Goal: Task Accomplishment & Management: Complete application form

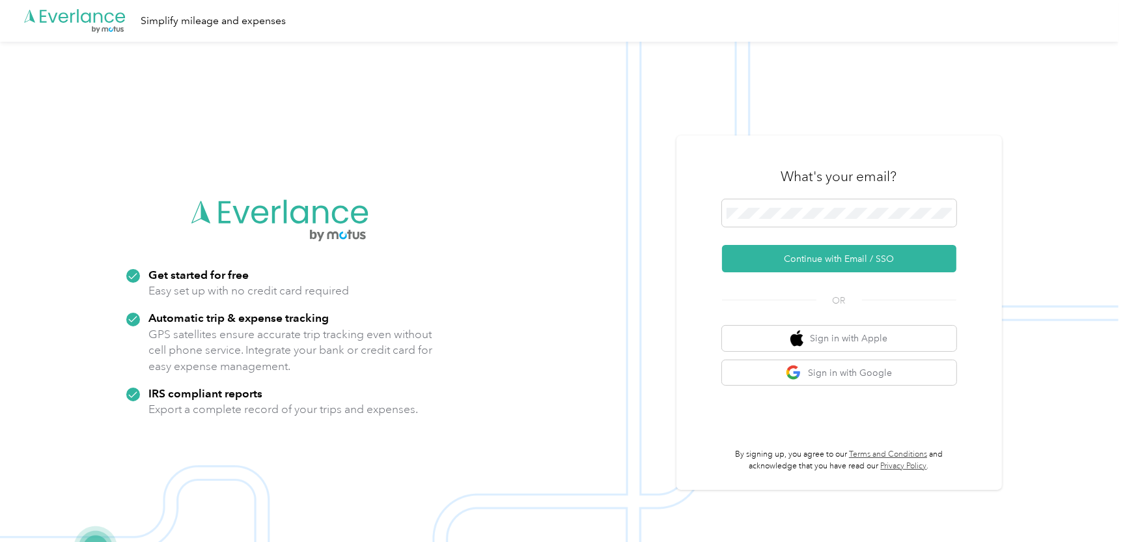
click at [729, 277] on div "What's your email? Continue with Email / SSO OR Sign in with Apple Sign in with…" at bounding box center [839, 313] width 234 height 318
click at [792, 262] on button "Continue with Email / SSO" at bounding box center [839, 258] width 234 height 27
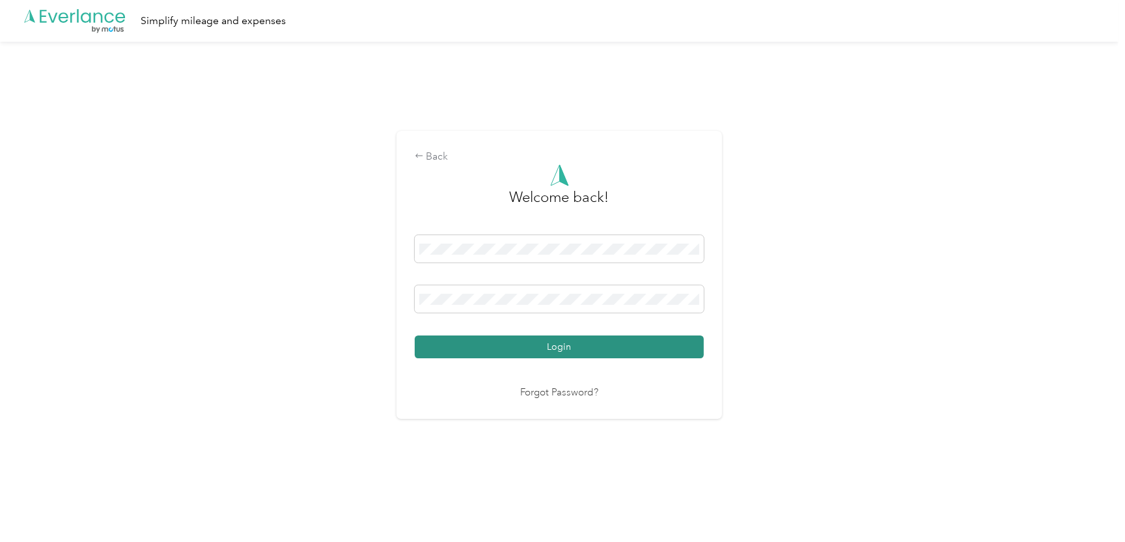
click at [652, 349] on button "Login" at bounding box center [559, 346] width 289 height 23
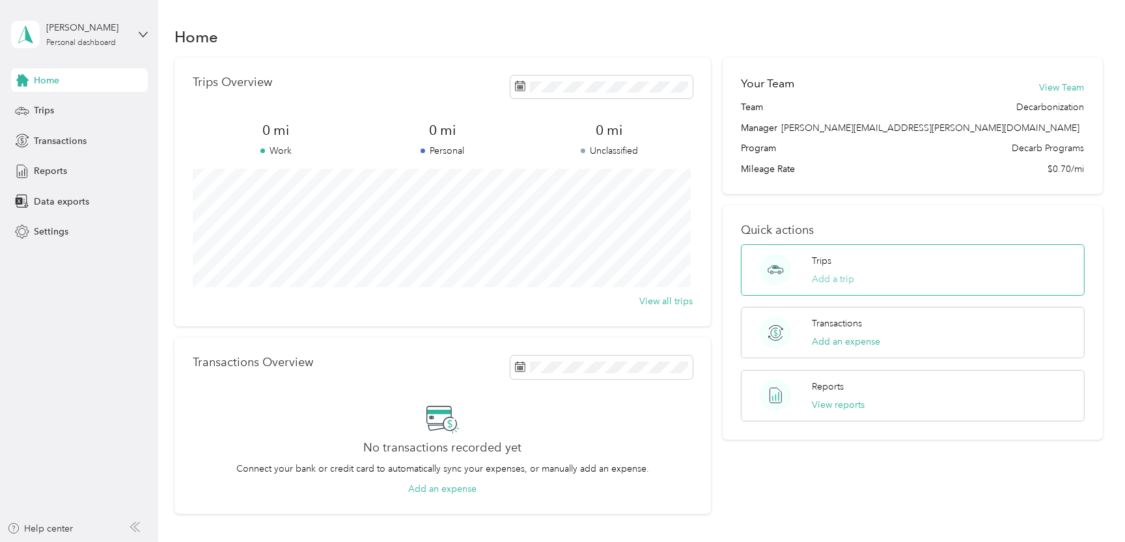
click at [834, 277] on button "Add a trip" at bounding box center [833, 279] width 42 height 14
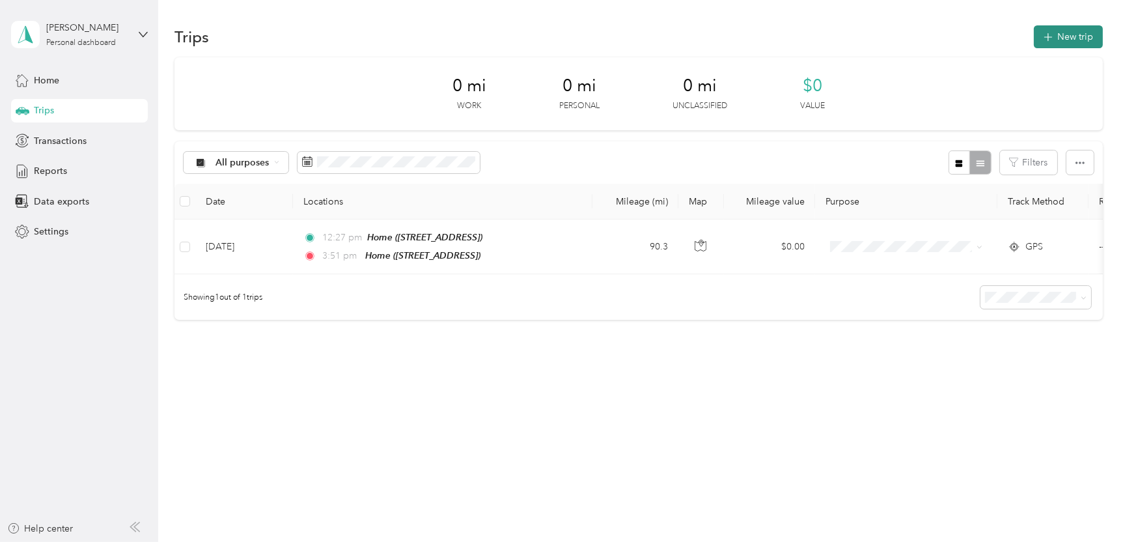
click at [1052, 37] on icon "button" at bounding box center [1048, 37] width 8 height 8
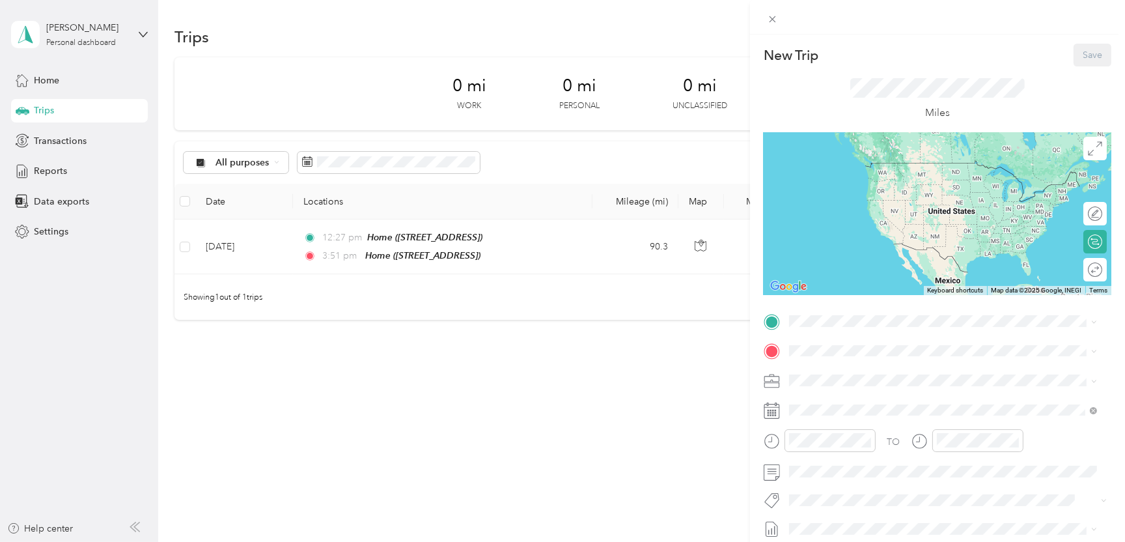
click at [837, 381] on div "Home [STREET_ADDRESS]" at bounding box center [855, 375] width 83 height 27
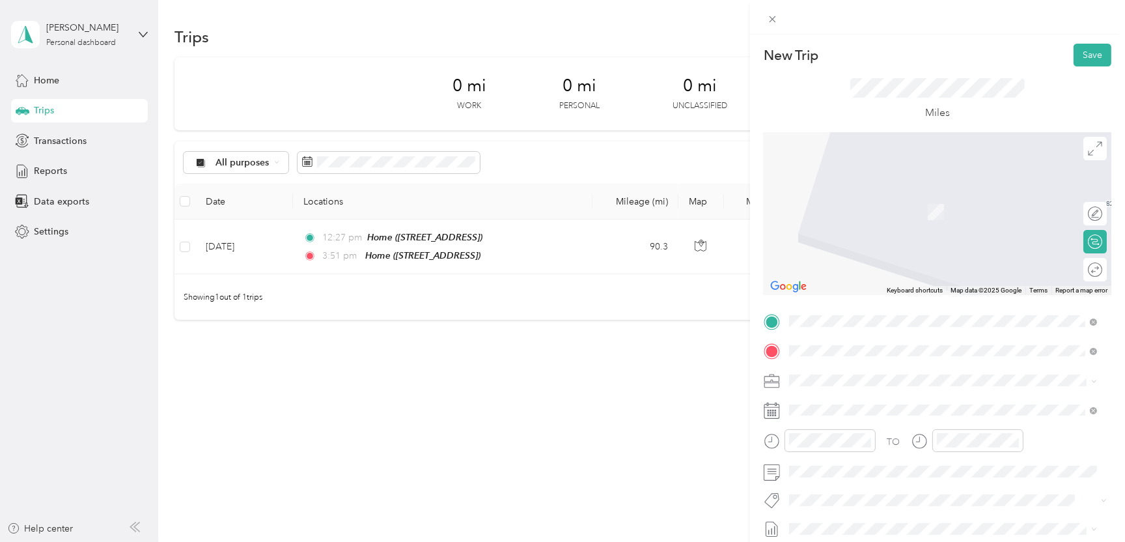
click at [876, 251] on span "[STREET_ADDRESS][US_STATE]" at bounding box center [879, 246] width 130 height 12
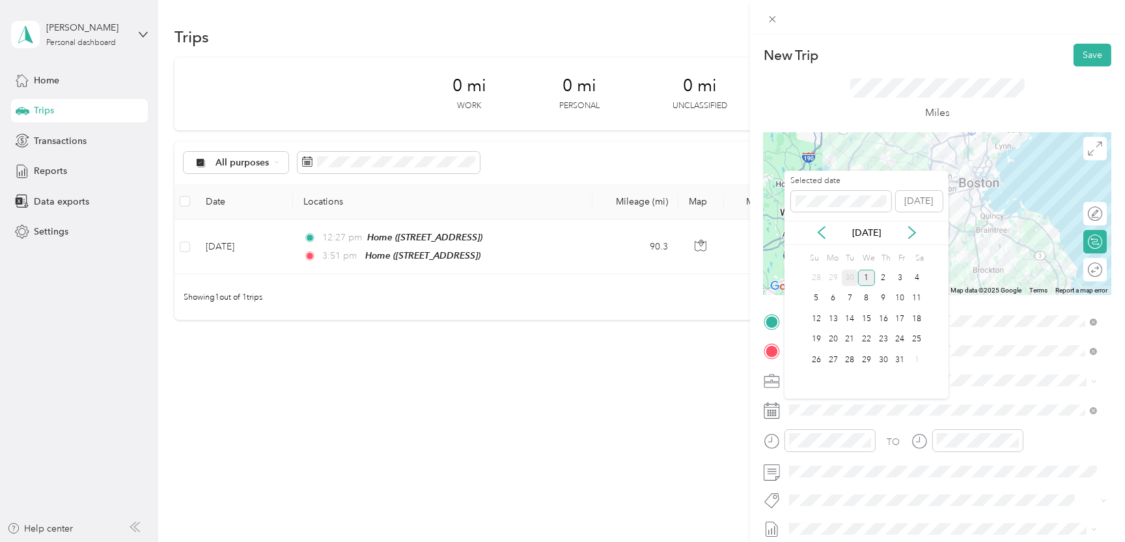
click at [847, 275] on div "30" at bounding box center [850, 278] width 17 height 16
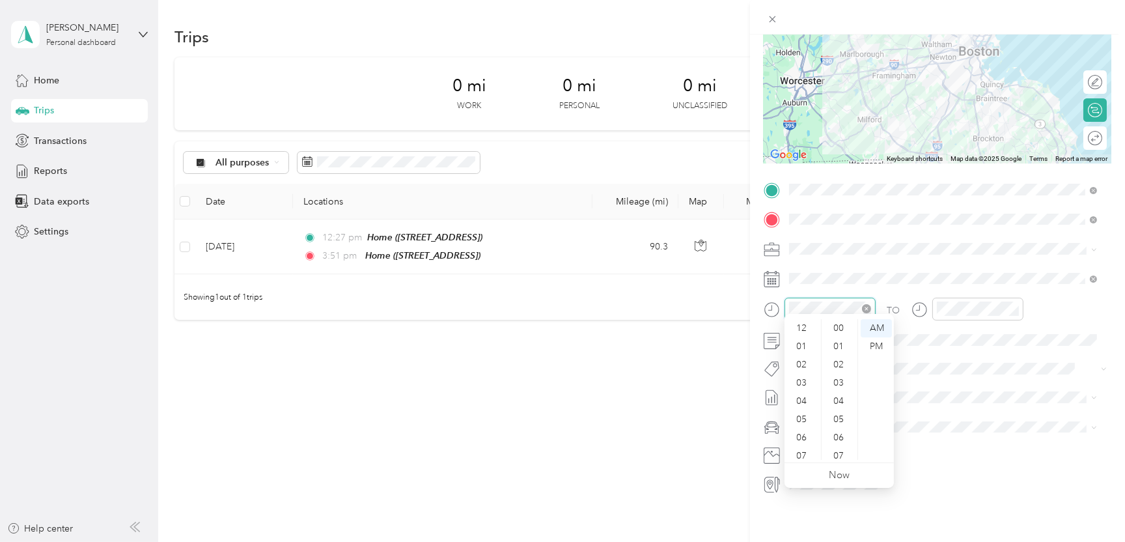
scroll to position [78, 0]
click at [802, 414] on div "09" at bounding box center [802, 414] width 31 height 18
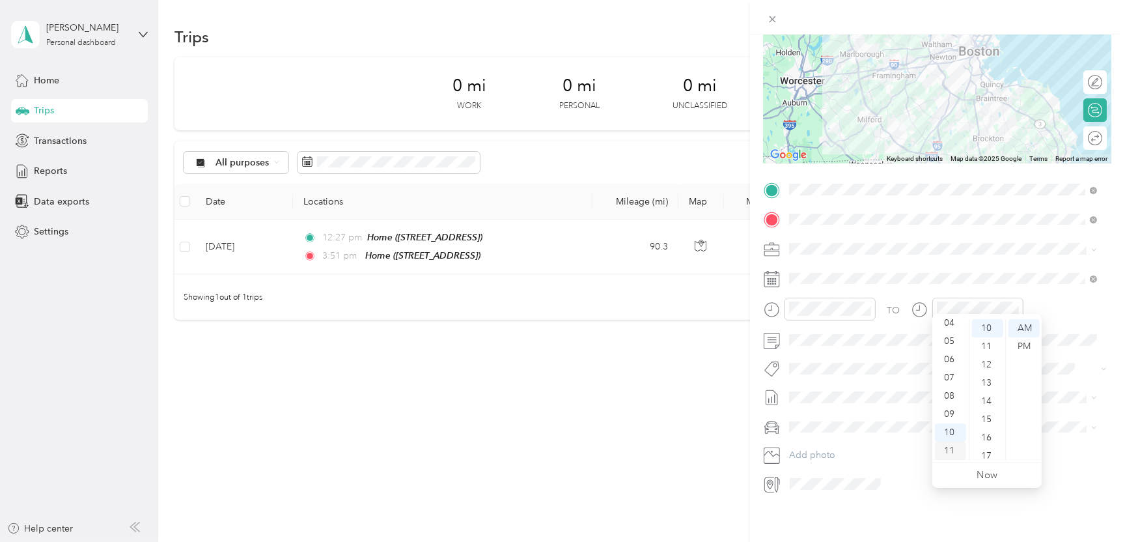
click at [954, 449] on div "11" at bounding box center [950, 450] width 31 height 18
click at [954, 430] on div "10" at bounding box center [950, 432] width 31 height 18
click at [981, 415] on div "40" at bounding box center [987, 419] width 31 height 18
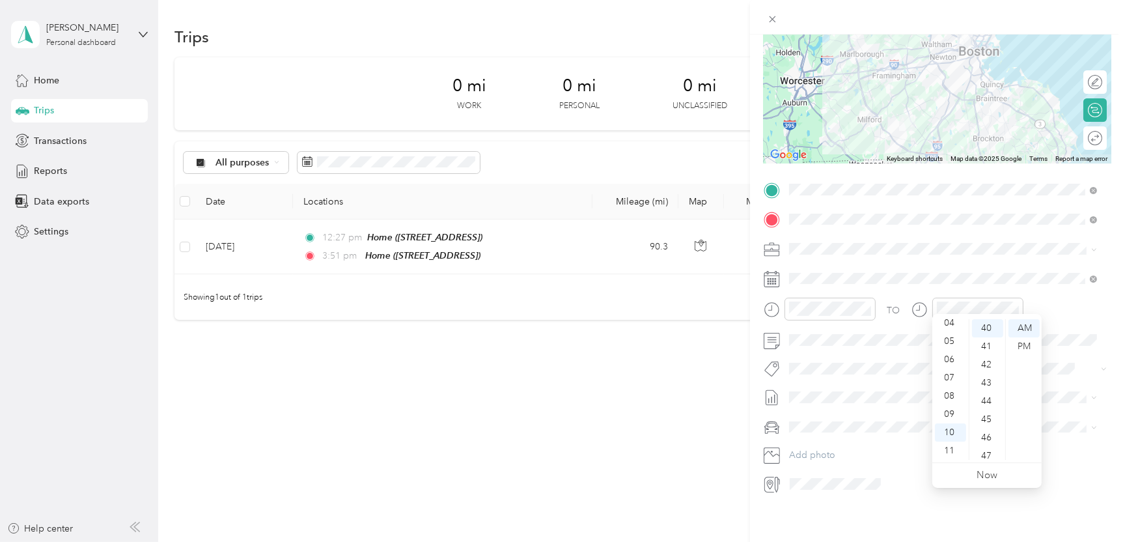
click at [1061, 417] on span at bounding box center [948, 427] width 327 height 21
click at [829, 338] on span at bounding box center [948, 339] width 327 height 21
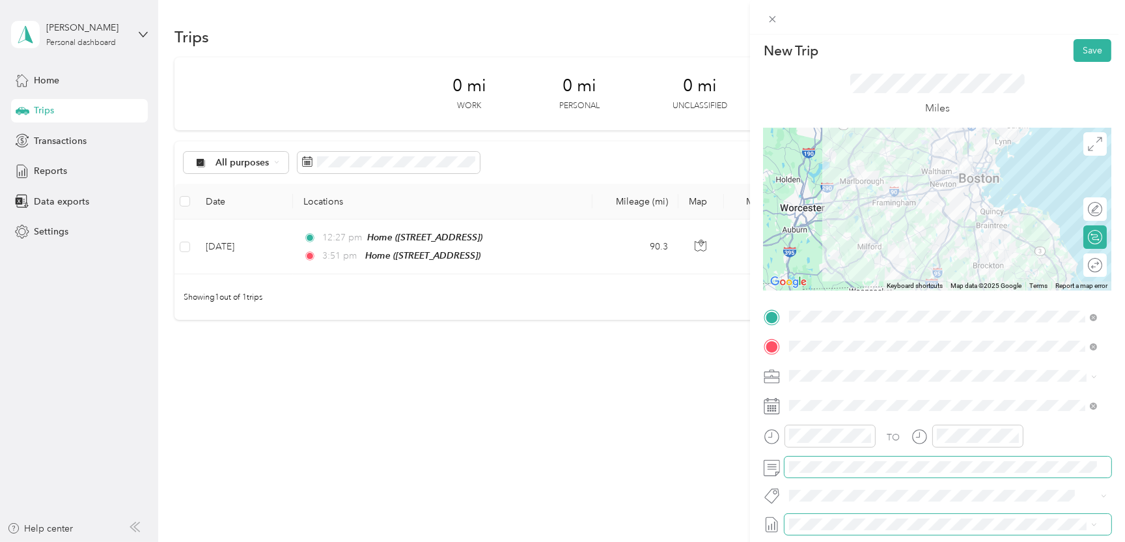
scroll to position [0, 0]
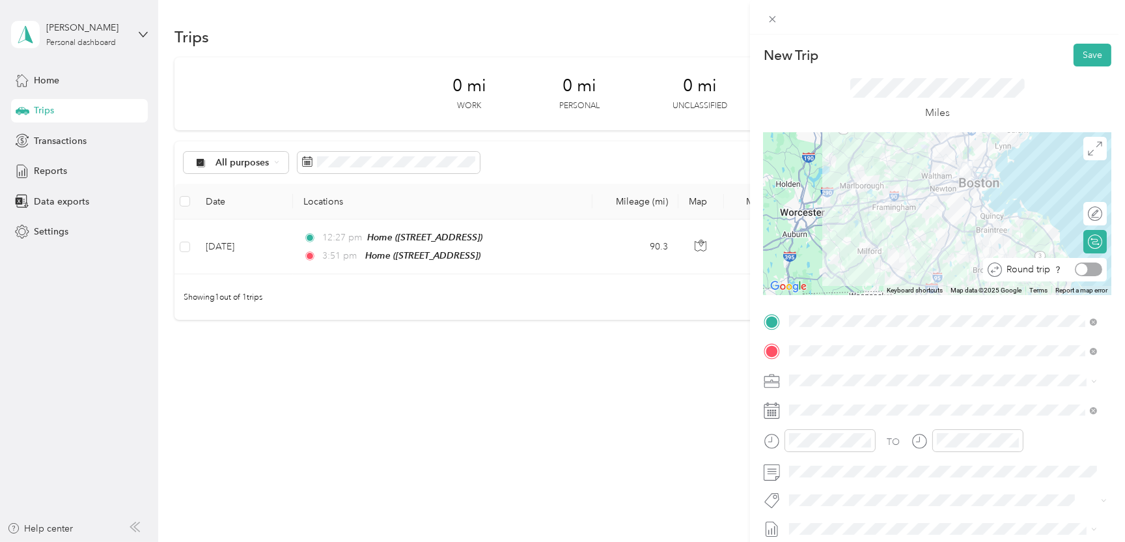
click at [1079, 270] on div at bounding box center [1088, 269] width 27 height 14
click at [1090, 240] on div at bounding box center [1096, 242] width 12 height 12
click at [1083, 240] on div at bounding box center [1088, 241] width 27 height 14
click at [1084, 211] on div "Edit route" at bounding box center [1073, 213] width 57 height 14
click at [1084, 211] on div at bounding box center [1088, 213] width 27 height 14
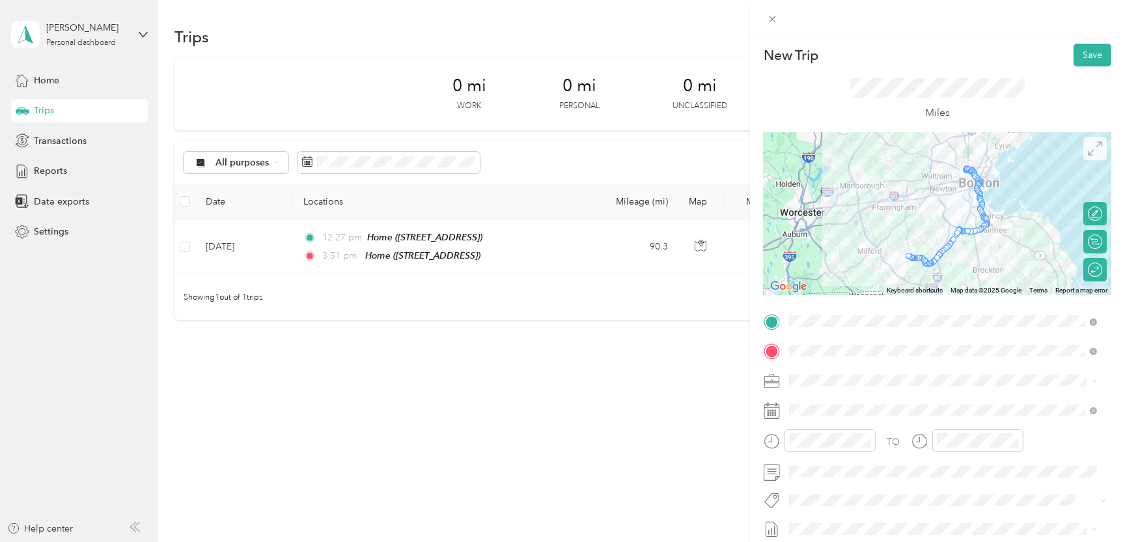
click at [1089, 156] on span at bounding box center [1094, 148] width 23 height 23
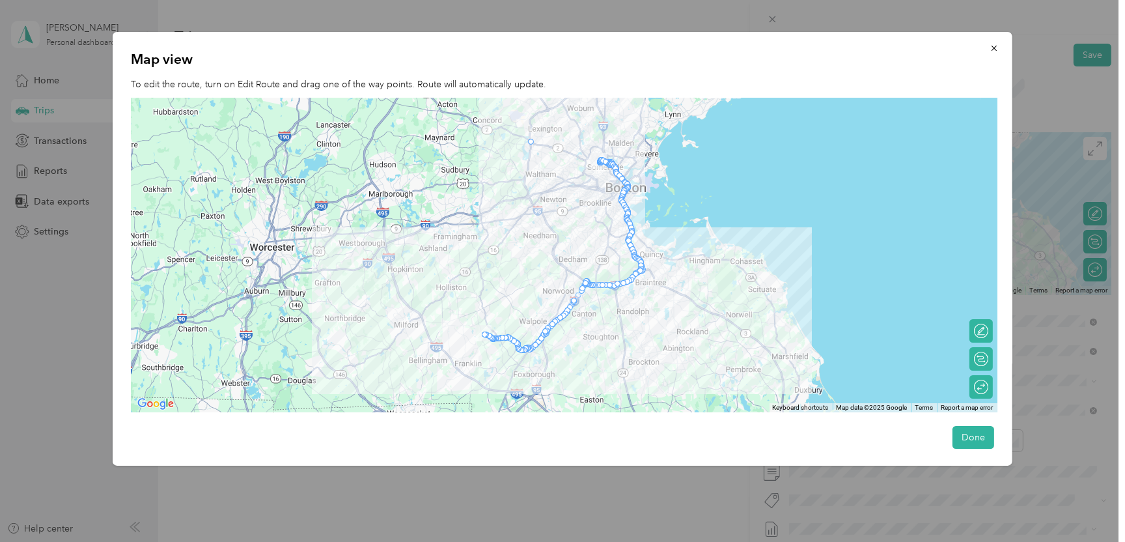
drag, startPoint x: 641, startPoint y: 271, endPoint x: 531, endPoint y: 141, distance: 170.5
drag, startPoint x: 641, startPoint y: 270, endPoint x: 525, endPoint y: 138, distance: 175.3
drag, startPoint x: 630, startPoint y: 278, endPoint x: 529, endPoint y: 141, distance: 170.5
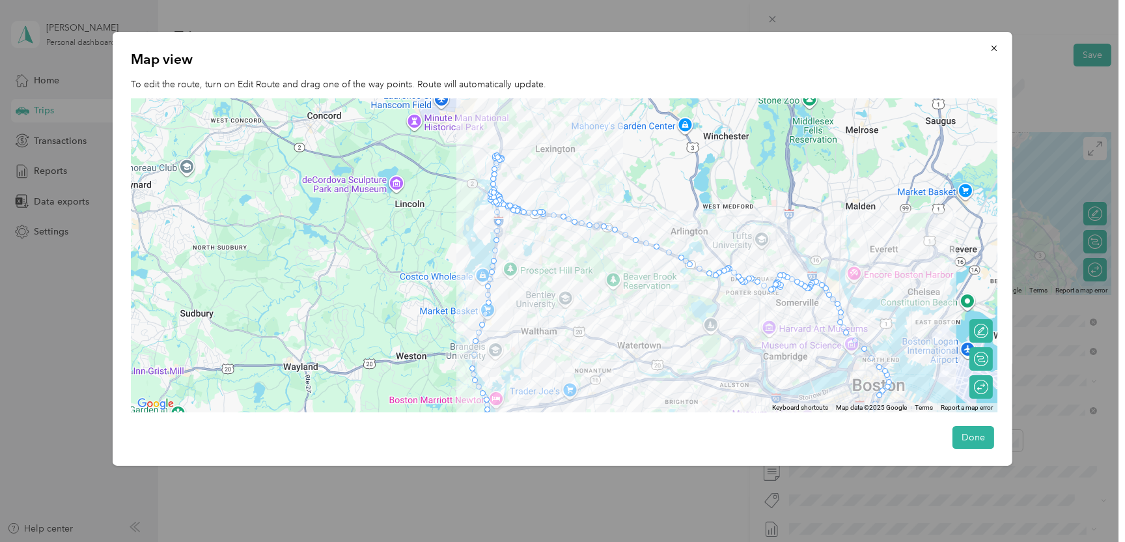
drag, startPoint x: 540, startPoint y: 187, endPoint x: 535, endPoint y: 277, distance: 90.6
click at [535, 277] on div at bounding box center [564, 255] width 867 height 314
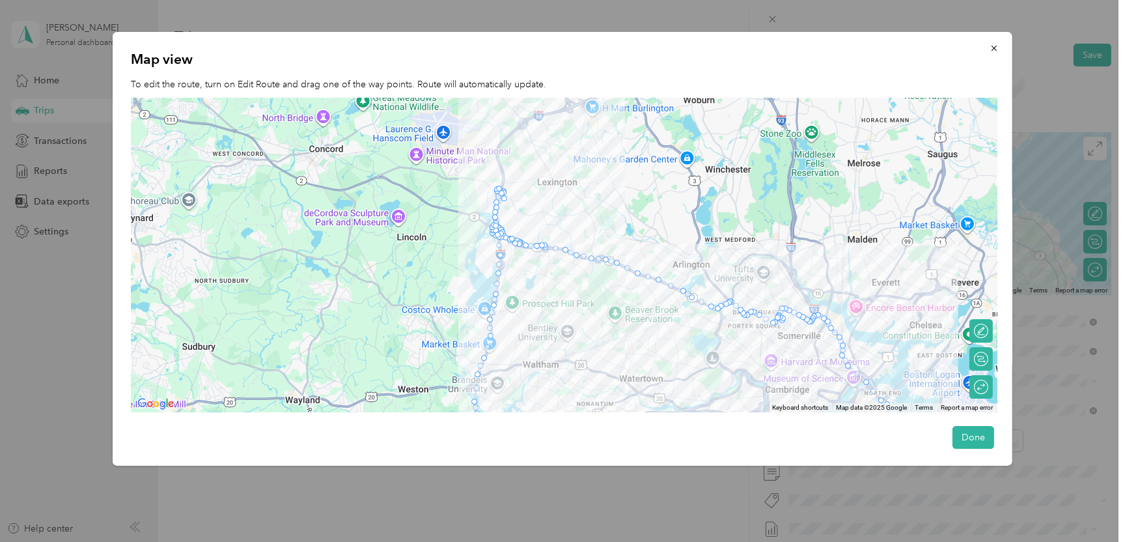
drag, startPoint x: 498, startPoint y: 189, endPoint x: 498, endPoint y: 232, distance: 42.3
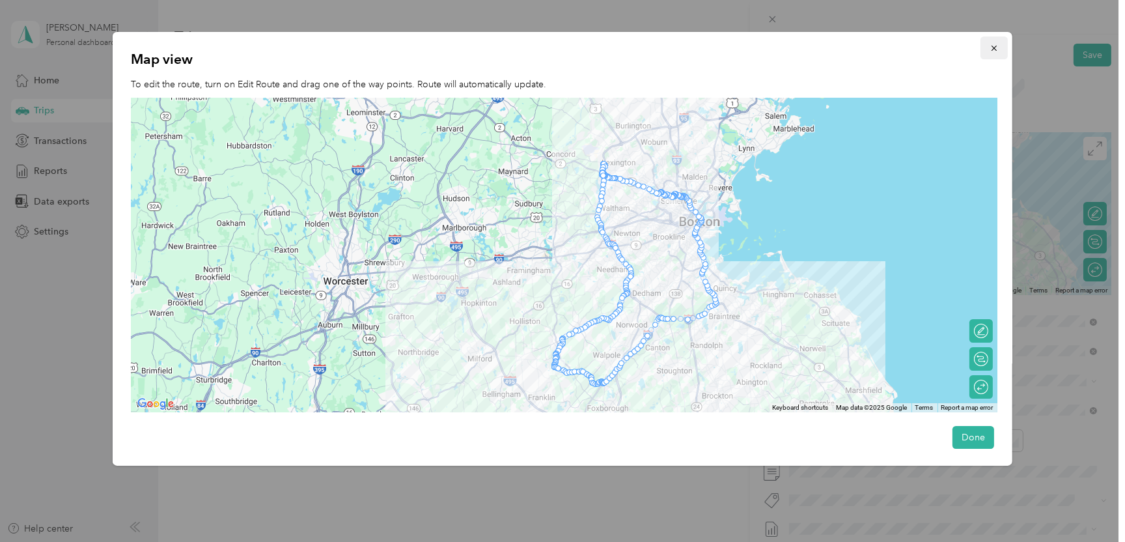
click at [990, 49] on icon "button" at bounding box center [994, 48] width 9 height 9
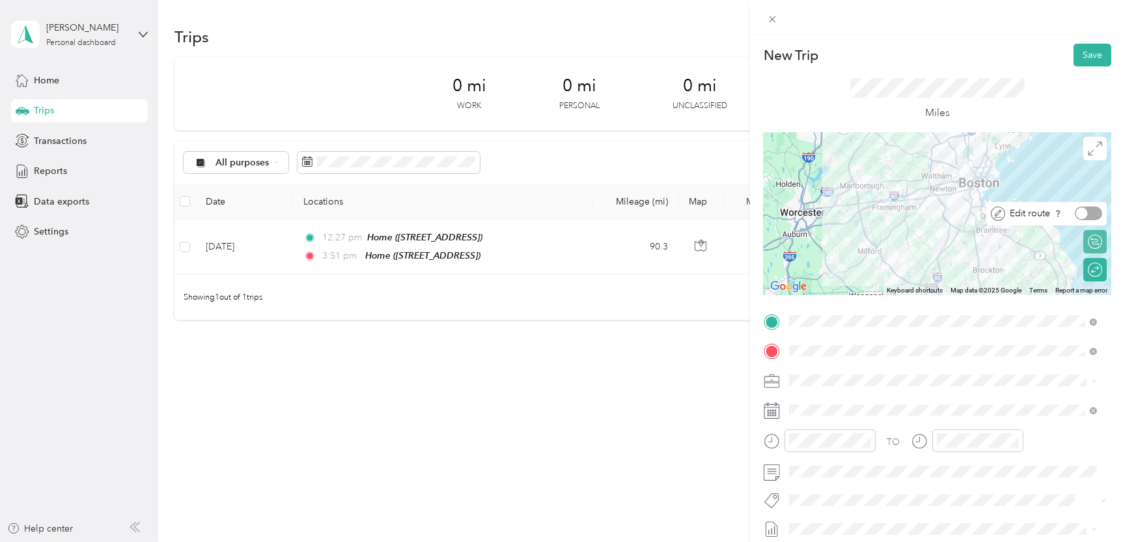
click at [1087, 208] on div at bounding box center [1088, 213] width 27 height 14
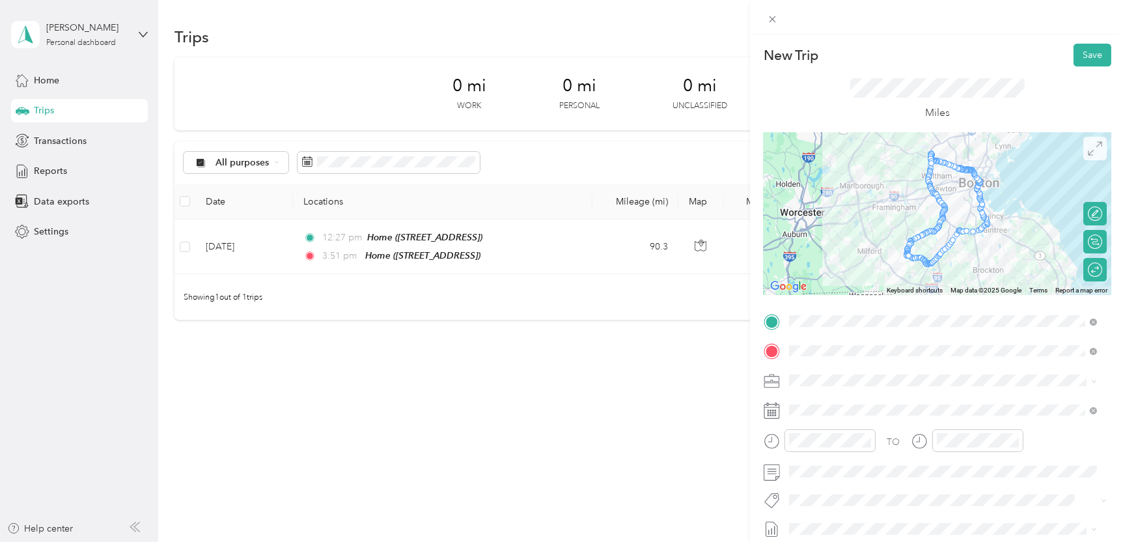
click at [1088, 149] on icon at bounding box center [1095, 148] width 14 height 14
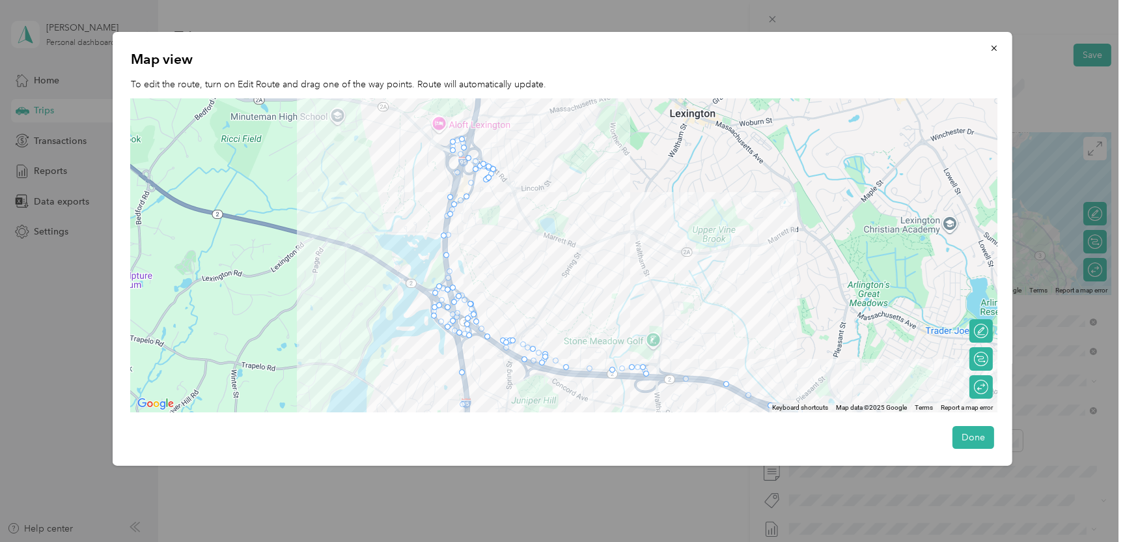
drag, startPoint x: 463, startPoint y: 169, endPoint x: 477, endPoint y: 214, distance: 47.8
click at [477, 214] on div at bounding box center [564, 255] width 867 height 314
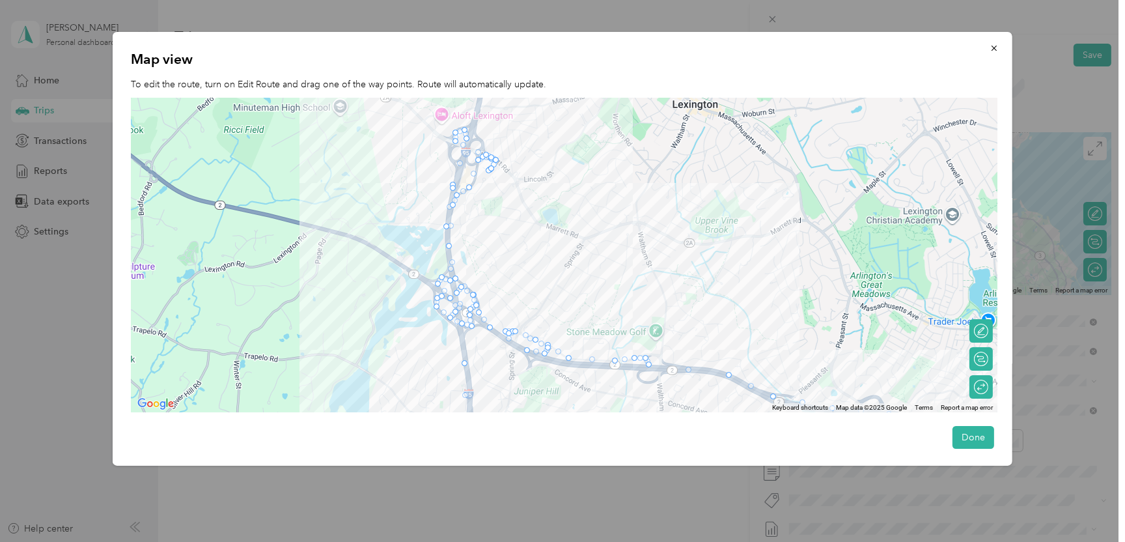
drag, startPoint x: 472, startPoint y: 147, endPoint x: 458, endPoint y: 303, distance: 156.9
drag, startPoint x: 454, startPoint y: 140, endPoint x: 460, endPoint y: 320, distance: 180.4
drag, startPoint x: 473, startPoint y: 150, endPoint x: 456, endPoint y: 307, distance: 158.5
drag, startPoint x: 466, startPoint y: 133, endPoint x: 464, endPoint y: 349, distance: 216.2
drag, startPoint x: 480, startPoint y: 147, endPoint x: 464, endPoint y: 349, distance: 202.4
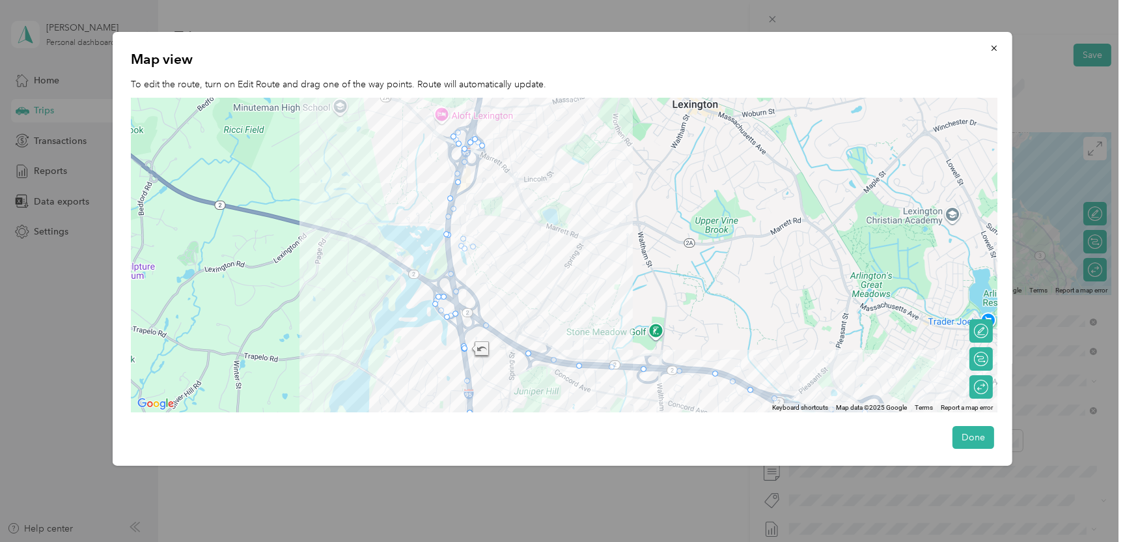
drag, startPoint x: 462, startPoint y: 128, endPoint x: 464, endPoint y: 355, distance: 227.9
drag, startPoint x: 468, startPoint y: 141, endPoint x: 459, endPoint y: 326, distance: 185.1
click at [987, 329] on div at bounding box center [982, 331] width 10 height 12
click at [990, 50] on icon "button" at bounding box center [994, 48] width 9 height 9
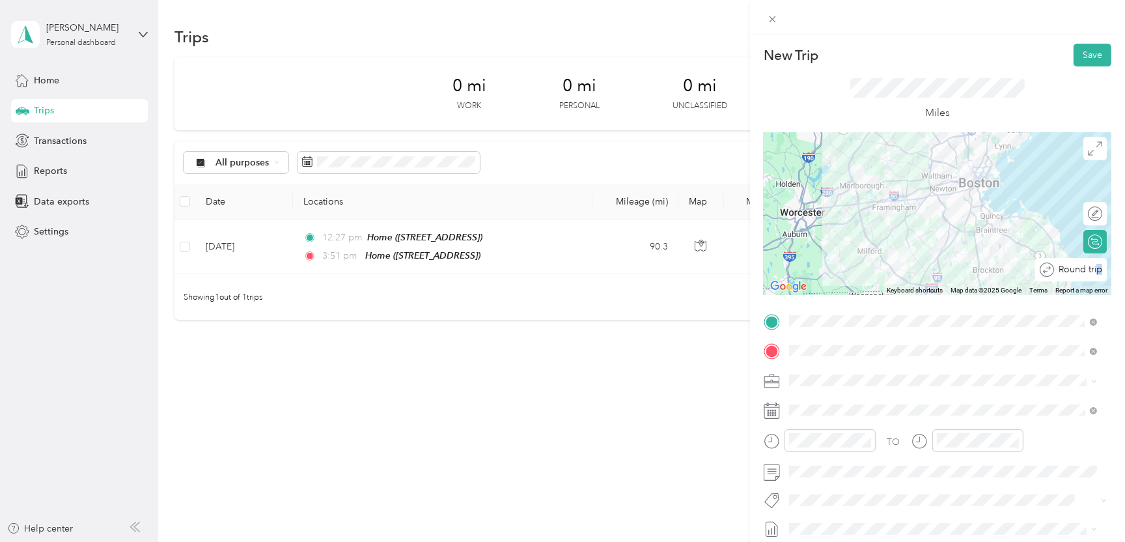
click at [1087, 269] on div "Round trip" at bounding box center [1071, 269] width 72 height 23
drag, startPoint x: 1087, startPoint y: 269, endPoint x: 1076, endPoint y: 268, distance: 11.8
click at [1076, 268] on div at bounding box center [1088, 269] width 27 height 14
click at [931, 195] on div at bounding box center [938, 213] width 348 height 163
click at [1078, 271] on div at bounding box center [1088, 269] width 27 height 14
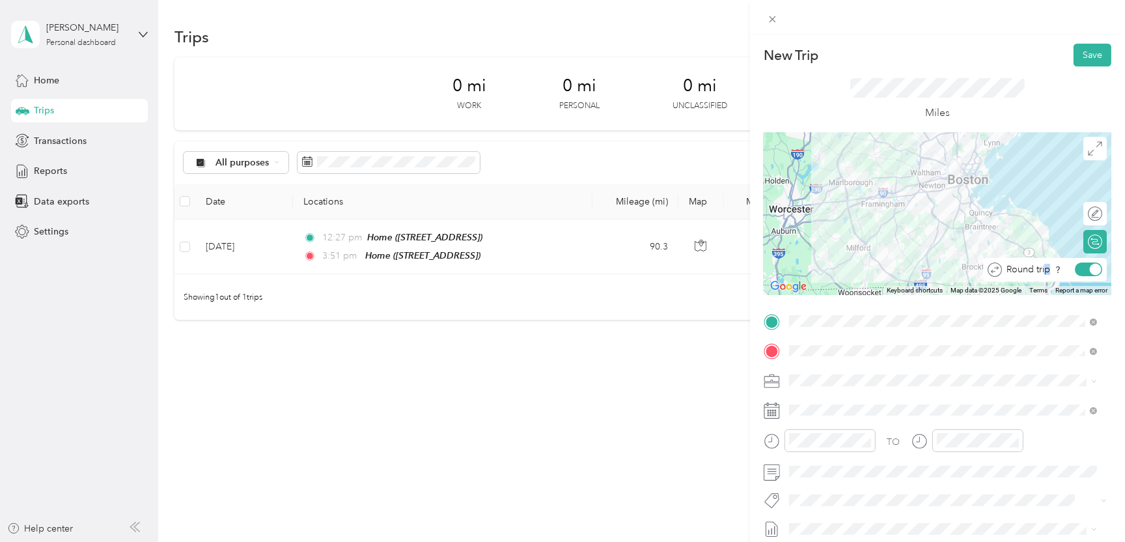
click at [1090, 267] on div at bounding box center [1096, 270] width 12 height 12
click at [919, 226] on div at bounding box center [938, 213] width 348 height 163
click at [952, 229] on div at bounding box center [938, 213] width 348 height 163
click at [1085, 268] on div at bounding box center [1088, 269] width 27 height 14
click at [1084, 53] on button "Save" at bounding box center [1093, 55] width 38 height 23
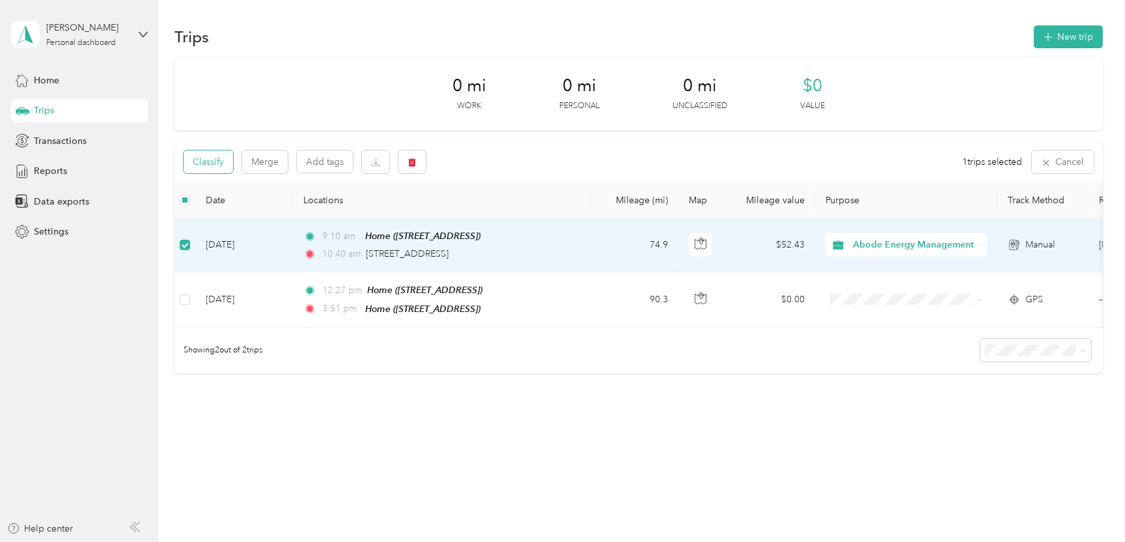
click at [214, 165] on button "Classify" at bounding box center [208, 161] width 49 height 23
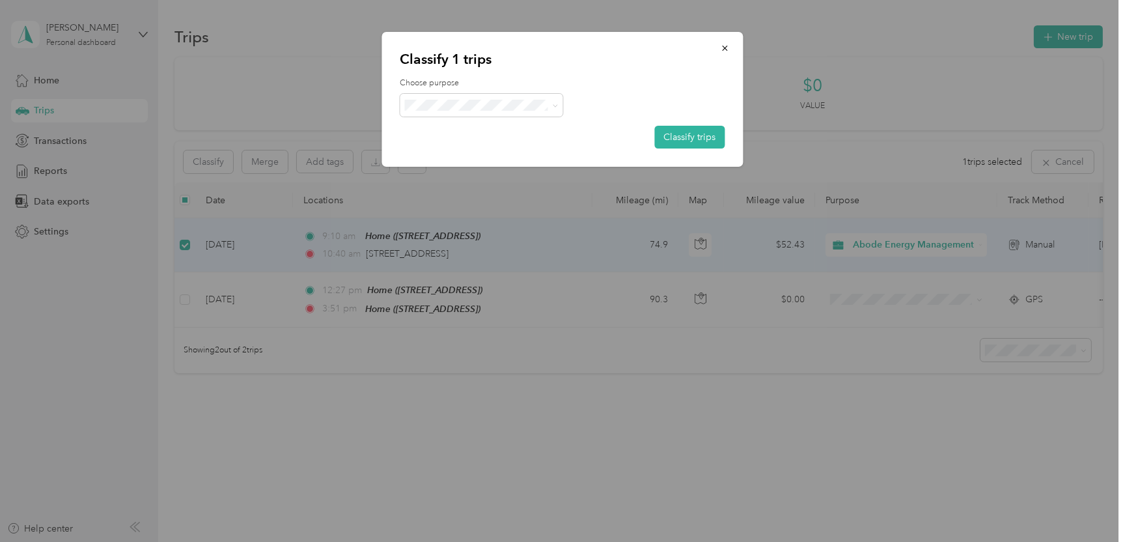
click at [518, 128] on span "Abode Energy Management" at bounding box center [492, 128] width 121 height 14
click at [682, 134] on button "Classify trips" at bounding box center [690, 137] width 70 height 23
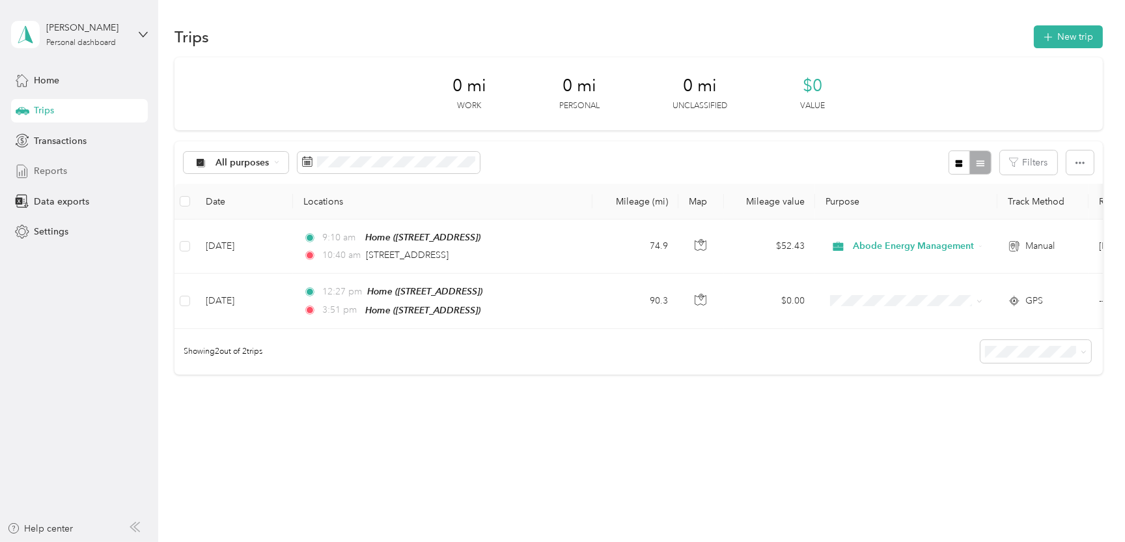
click at [58, 169] on span "Reports" at bounding box center [50, 171] width 33 height 14
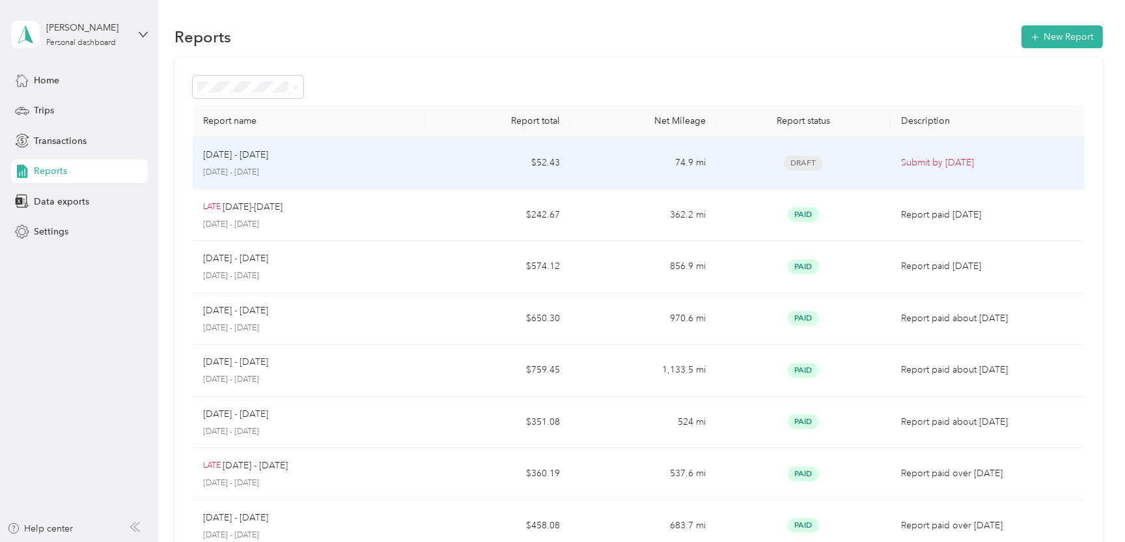
click at [394, 161] on div "[DATE] - [DATE]" at bounding box center [309, 155] width 212 height 14
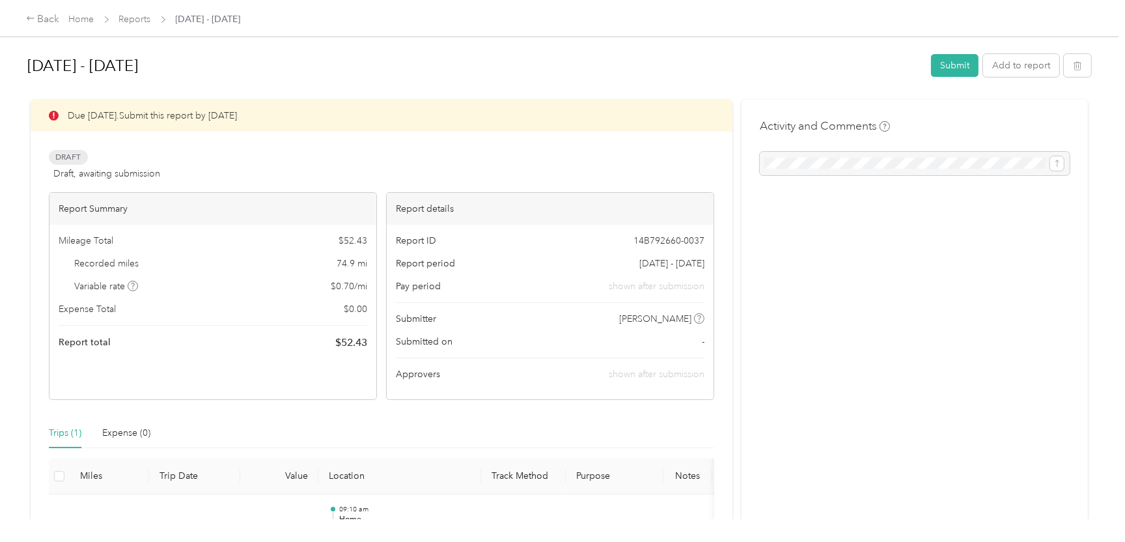
click at [908, 161] on div at bounding box center [915, 163] width 310 height 23
click at [957, 66] on button "Submit" at bounding box center [955, 65] width 48 height 23
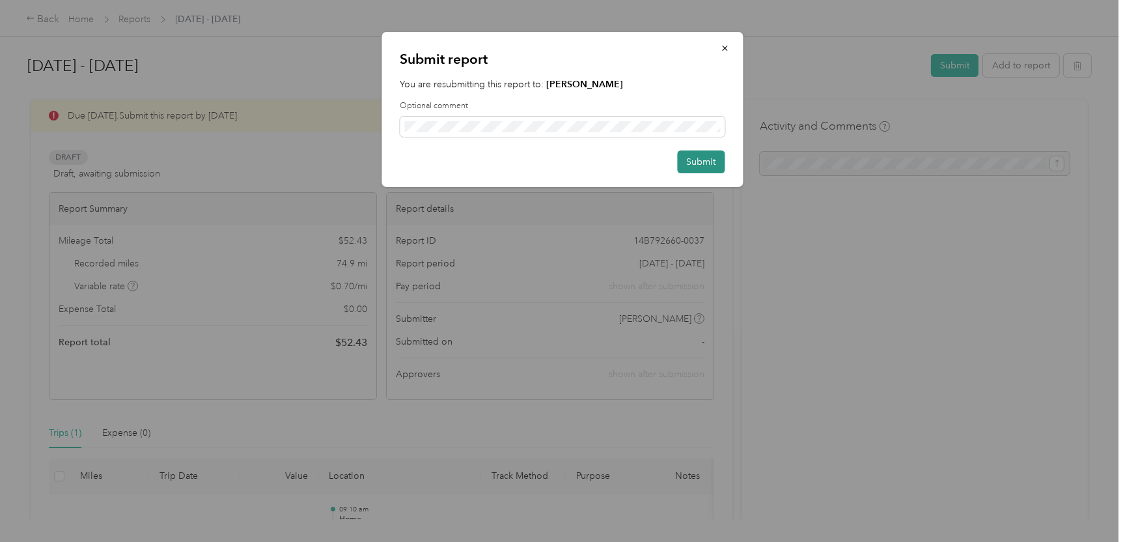
click at [704, 160] on button "Submit" at bounding box center [702, 161] width 48 height 23
